Goal: Task Accomplishment & Management: Complete application form

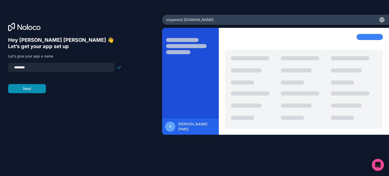
type input "********"
click at [36, 88] on button "Next" at bounding box center [27, 88] width 38 height 9
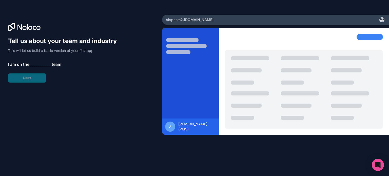
click at [44, 64] on span "__________" at bounding box center [40, 64] width 20 height 6
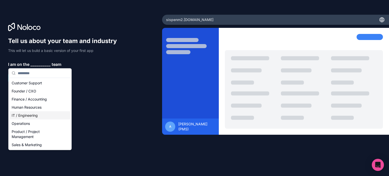
click at [25, 114] on div "IT / Engineering" at bounding box center [40, 115] width 61 height 8
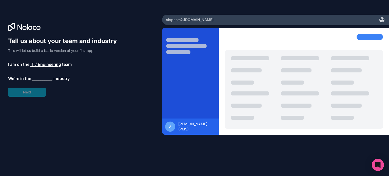
click at [48, 77] on span "__________" at bounding box center [42, 78] width 20 height 6
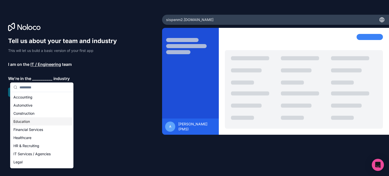
click at [27, 119] on div "Education" at bounding box center [41, 122] width 61 height 8
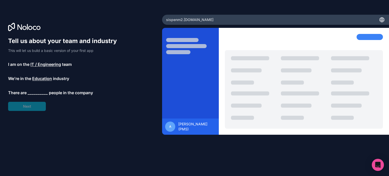
click at [33, 93] on span "__________" at bounding box center [38, 93] width 20 height 6
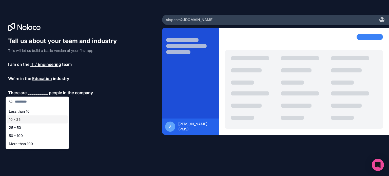
click at [23, 117] on div "10 - 25" at bounding box center [37, 120] width 61 height 8
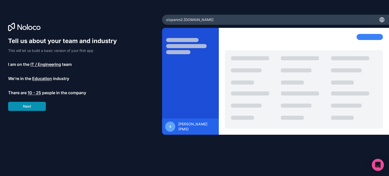
click at [30, 110] on button "Next" at bounding box center [27, 106] width 38 height 9
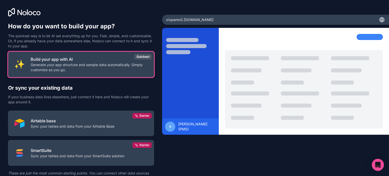
click at [91, 65] on p "Generate your app structure and sample data automatically. Simply customize as …" at bounding box center [89, 67] width 117 height 10
click at [126, 68] on p "Generate your app structure and sample data automatically. Simply customize as …" at bounding box center [89, 67] width 117 height 10
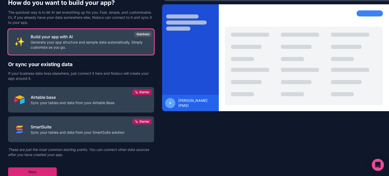
click at [30, 169] on button "Next" at bounding box center [32, 171] width 49 height 9
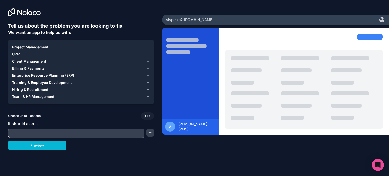
click at [146, 46] on button "Project Management" at bounding box center [81, 47] width 138 height 7
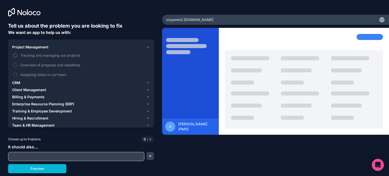
click at [76, 53] on span "Tracking and managing our projects" at bounding box center [84, 55] width 129 height 5
click at [17, 53] on button "Tracking and managing our projects" at bounding box center [15, 55] width 4 height 4
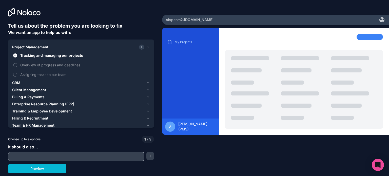
click at [56, 67] on span "Overview of progress and deadlines" at bounding box center [84, 64] width 129 height 5
click at [17, 67] on button "Overview of progress and deadlines" at bounding box center [15, 65] width 4 height 4
click at [150, 81] on div "Project Management 2 Tracking and managing our projects Overview of progress an…" at bounding box center [81, 86] width 146 height 93
click at [148, 82] on icon "button" at bounding box center [148, 83] width 4 height 4
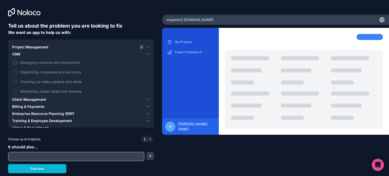
click at [71, 62] on span "Managing contacts and interactions" at bounding box center [84, 62] width 129 height 5
click at [17, 62] on button "Managing contacts and interactions" at bounding box center [15, 63] width 4 height 4
click at [63, 71] on span "Organizing companies and accounts" at bounding box center [84, 71] width 129 height 5
click at [17, 71] on button "Organizing companies and accounts" at bounding box center [15, 72] width 4 height 4
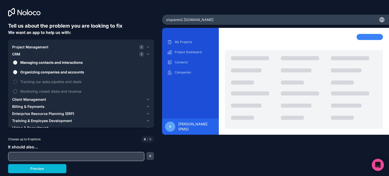
click at [65, 90] on span "Monitoring closed deals and revenue" at bounding box center [84, 91] width 129 height 5
click at [17, 90] on button "Monitoring closed deals and revenue" at bounding box center [15, 91] width 4 height 4
click at [66, 90] on span "Monitoring closed deals and revenue" at bounding box center [84, 91] width 129 height 5
click at [17, 90] on button "Monitoring closed deals and revenue" at bounding box center [15, 91] width 4 height 4
click at [148, 54] on icon "button" at bounding box center [148, 54] width 4 height 4
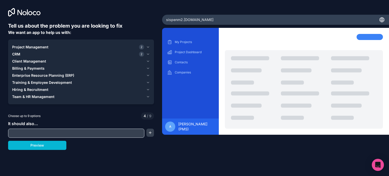
click at [50, 129] on div at bounding box center [76, 133] width 136 height 9
click at [149, 132] on button "button" at bounding box center [150, 133] width 8 height 8
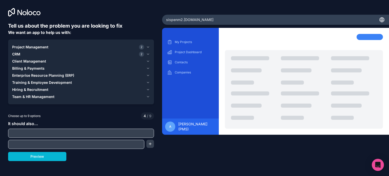
click at [149, 132] on input "text" at bounding box center [80, 133] width 143 height 7
paste input "********"
type input "********"
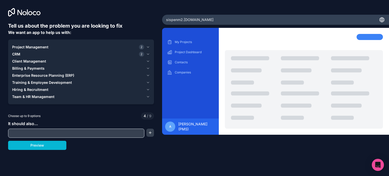
click at [89, 135] on input "text" at bounding box center [76, 133] width 134 height 7
paste input "**********"
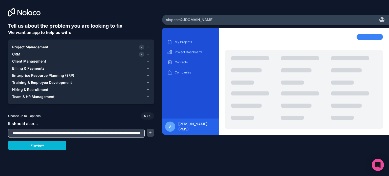
click at [27, 132] on input "**********" at bounding box center [76, 133] width 134 height 7
paste input "text"
type input "**********"
click at [150, 138] on div "**********" at bounding box center [81, 133] width 146 height 9
click at [152, 135] on button "button" at bounding box center [151, 133] width 8 height 8
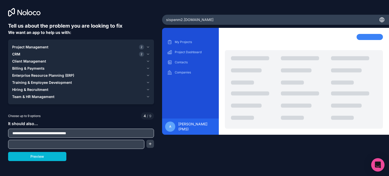
click at [377, 164] on icon "Open Intercom Messenger" at bounding box center [378, 165] width 6 height 7
click at [266, 43] on div at bounding box center [304, 41] width 158 height 14
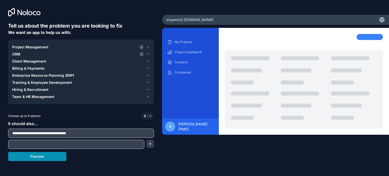
click at [58, 158] on button "Preview" at bounding box center [37, 156] width 58 height 9
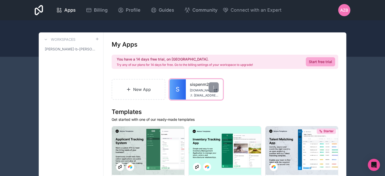
click at [193, 99] on div "sispenm2 [DOMAIN_NAME] [EMAIL_ADDRESS][DOMAIN_NAME]" at bounding box center [204, 89] width 37 height 20
click at [151, 98] on link "New App" at bounding box center [139, 89] width 54 height 21
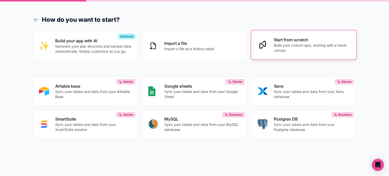
click at [309, 53] on button "Start from scratch Build your custom app, starting with a blank canvas" at bounding box center [303, 44] width 105 height 29
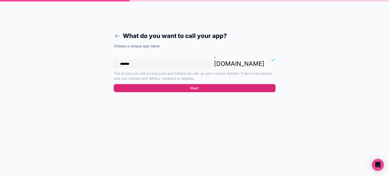
type input "*******"
click at [162, 84] on button "Next" at bounding box center [195, 88] width 162 height 8
click at [176, 84] on button "Next" at bounding box center [195, 88] width 162 height 8
